Goal: Navigation & Orientation: Find specific page/section

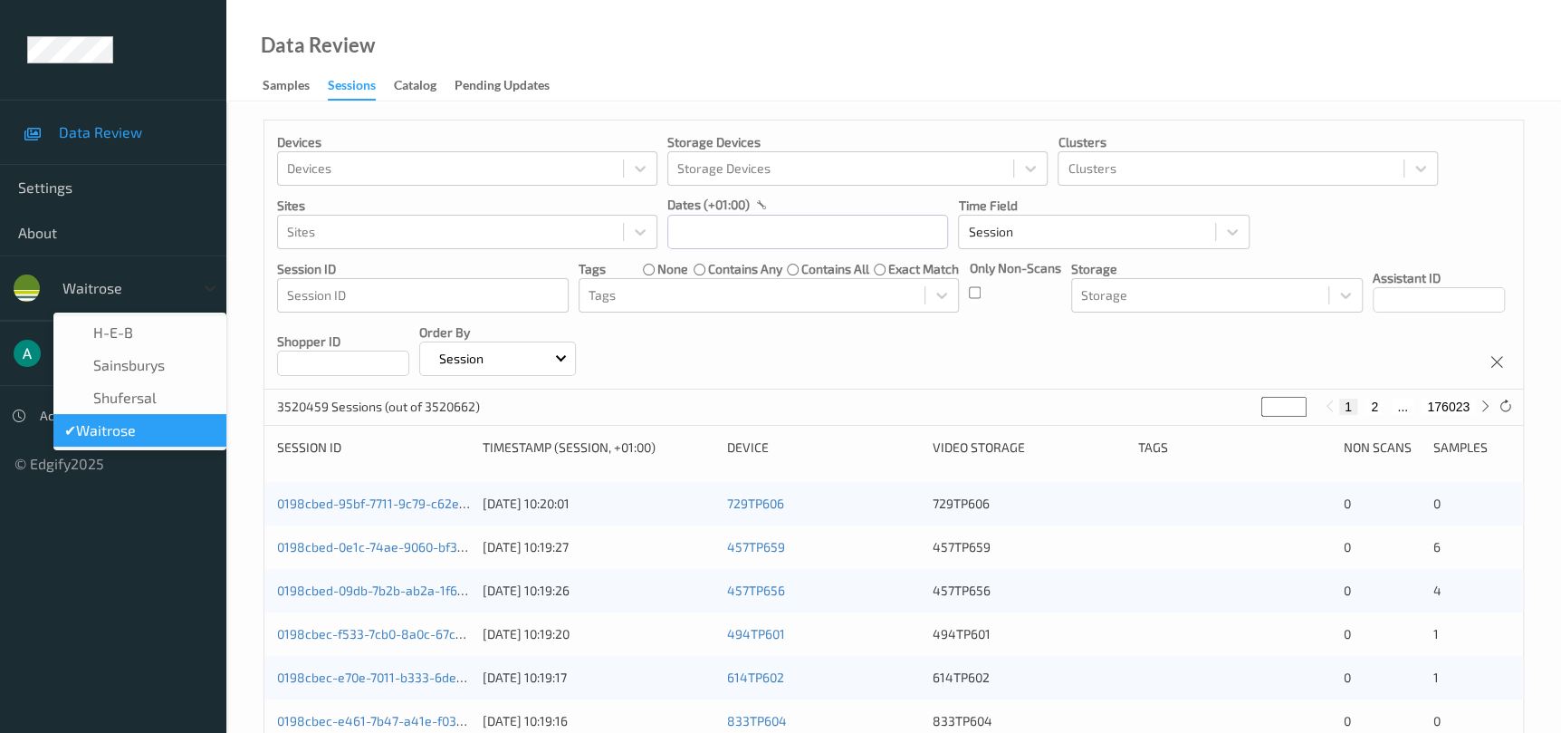
click at [206, 287] on icon at bounding box center [210, 288] width 18 height 18
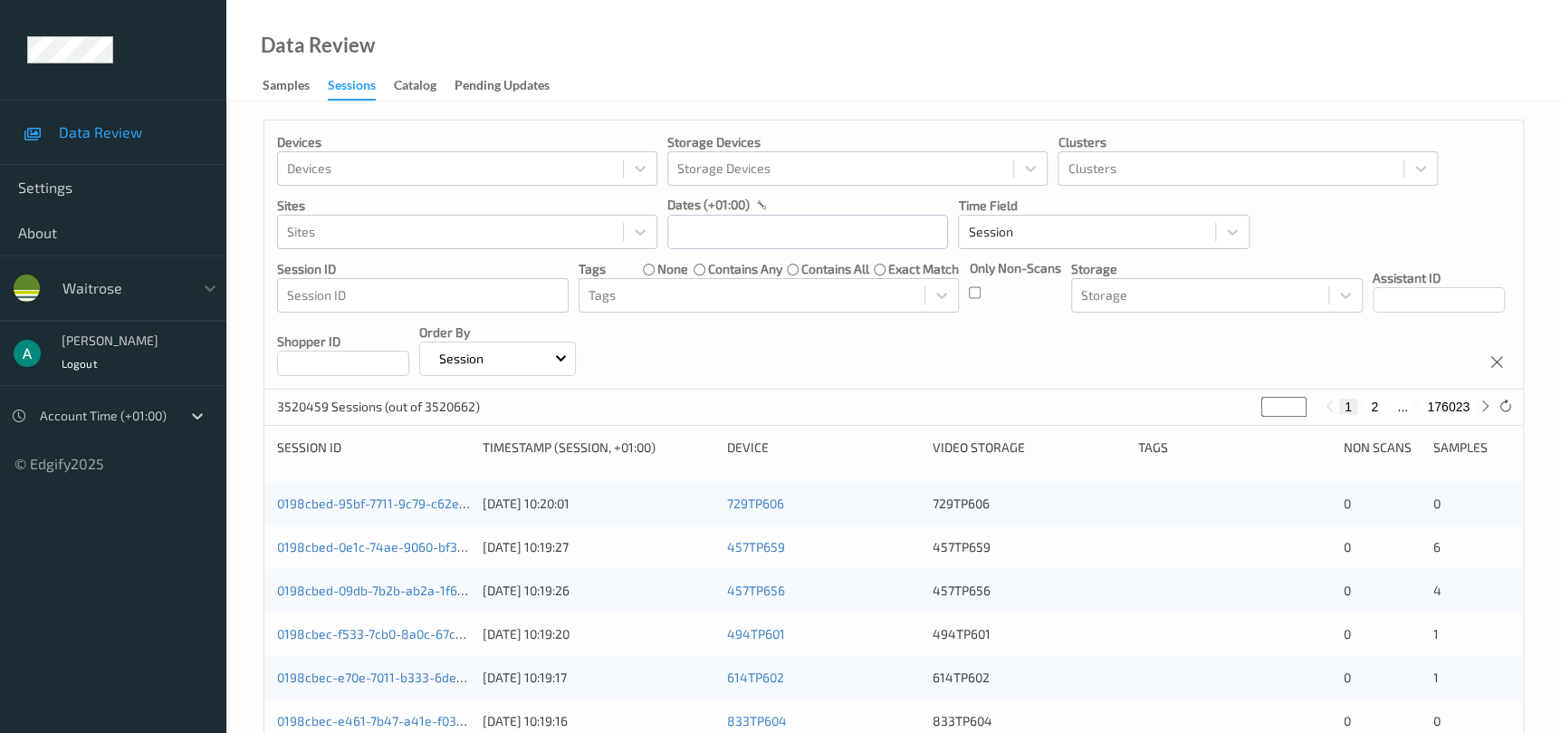
drag, startPoint x: 206, startPoint y: 287, endPoint x: 328, endPoint y: -94, distance: 400.4
click at [328, 0] on html "Data Review Settings About Select is focused ,type to refine list, press Down t…" at bounding box center [780, 366] width 1561 height 733
